Goal: Task Accomplishment & Management: Manage account settings

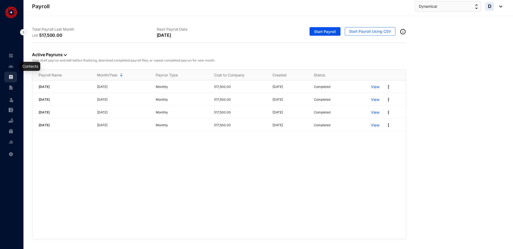
click at [12, 66] on img at bounding box center [11, 66] width 5 height 5
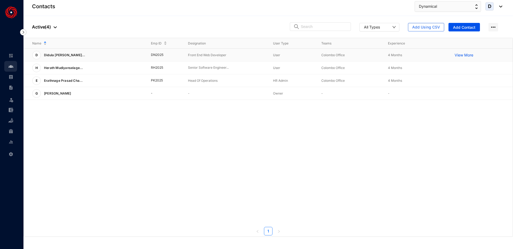
click at [111, 58] on div "D Didula [PERSON_NAME]..." at bounding box center [87, 55] width 110 height 9
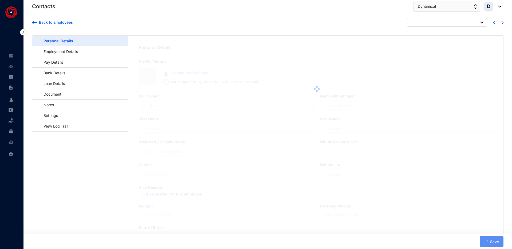
type input "Didula [PERSON_NAME]"
type input "N.W Didula [PERSON_NAME]"
type input "Didula"
type input "Nanayakkara"
type input "Didula"
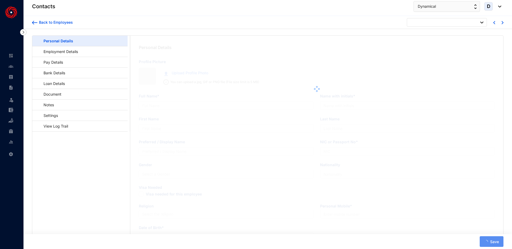
type input "952533460"
type input "Sri Lankan"
type input "0716872468"
type input "[PERSON_NAME], Midelladeniya, [GEOGRAPHIC_DATA]"
checkbox input "true"
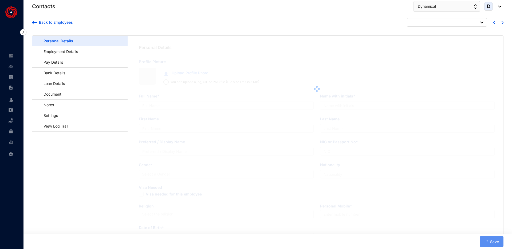
radio input "true"
type input "[DATE]"
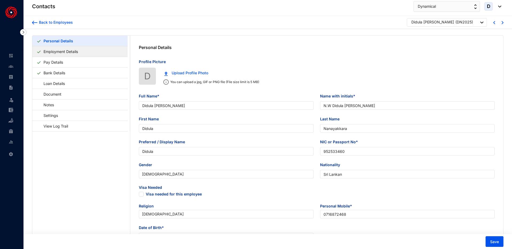
click at [80, 50] on link "Employment Details" at bounding box center [60, 51] width 39 height 11
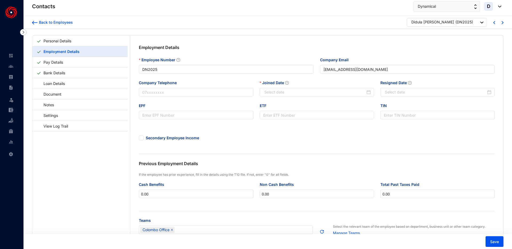
type input "[DATE]"
click at [416, 89] on input "Resigned Date" at bounding box center [435, 92] width 101 height 6
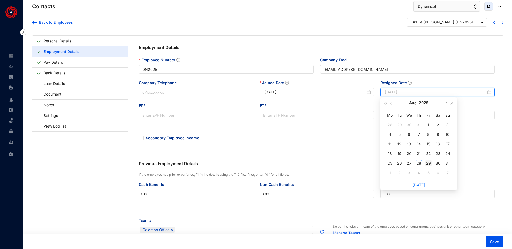
type input "[DATE]"
click at [426, 163] on div "29" at bounding box center [428, 163] width 6 height 6
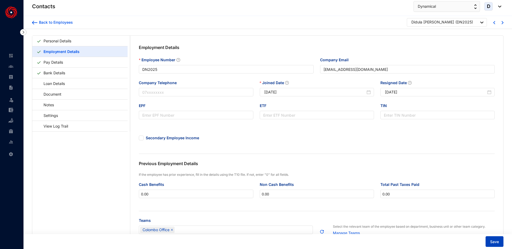
click at [494, 240] on span "Save" at bounding box center [494, 242] width 9 height 5
click at [73, 42] on link "Personal Details" at bounding box center [57, 40] width 32 height 11
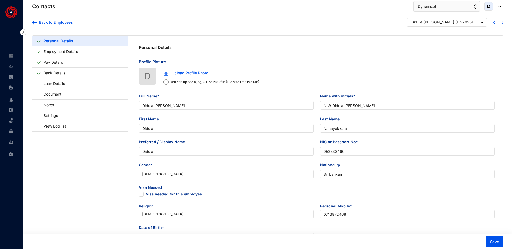
type input "[DATE]"
click at [67, 73] on link "Bank Details" at bounding box center [54, 72] width 26 height 11
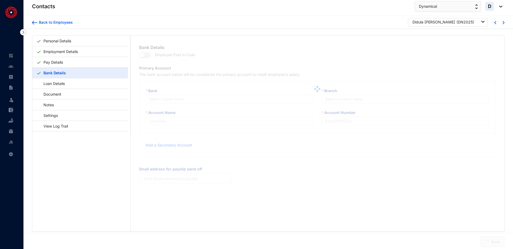
type input "N.W Didula [PERSON_NAME]"
type input "8149006766"
type input "[EMAIL_ADDRESS][DOMAIN_NAME]"
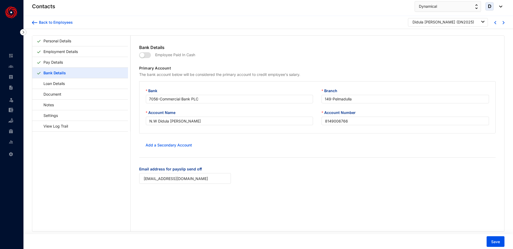
click at [307, 10] on div "Contacts Dynamical D" at bounding box center [267, 6] width 471 height 11
